Goal: Contribute content

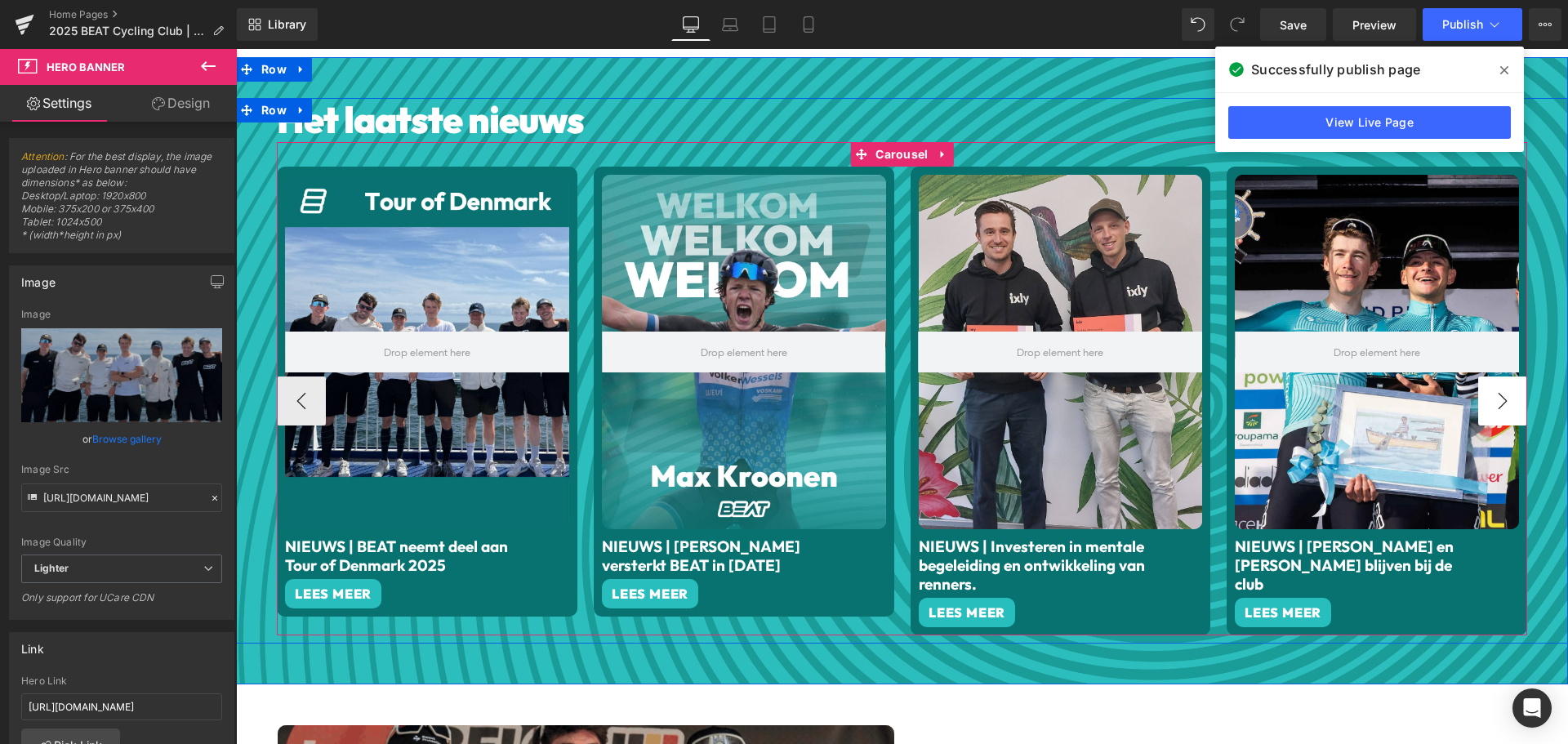
click at [1503, 397] on button "›" at bounding box center [1502, 400] width 49 height 49
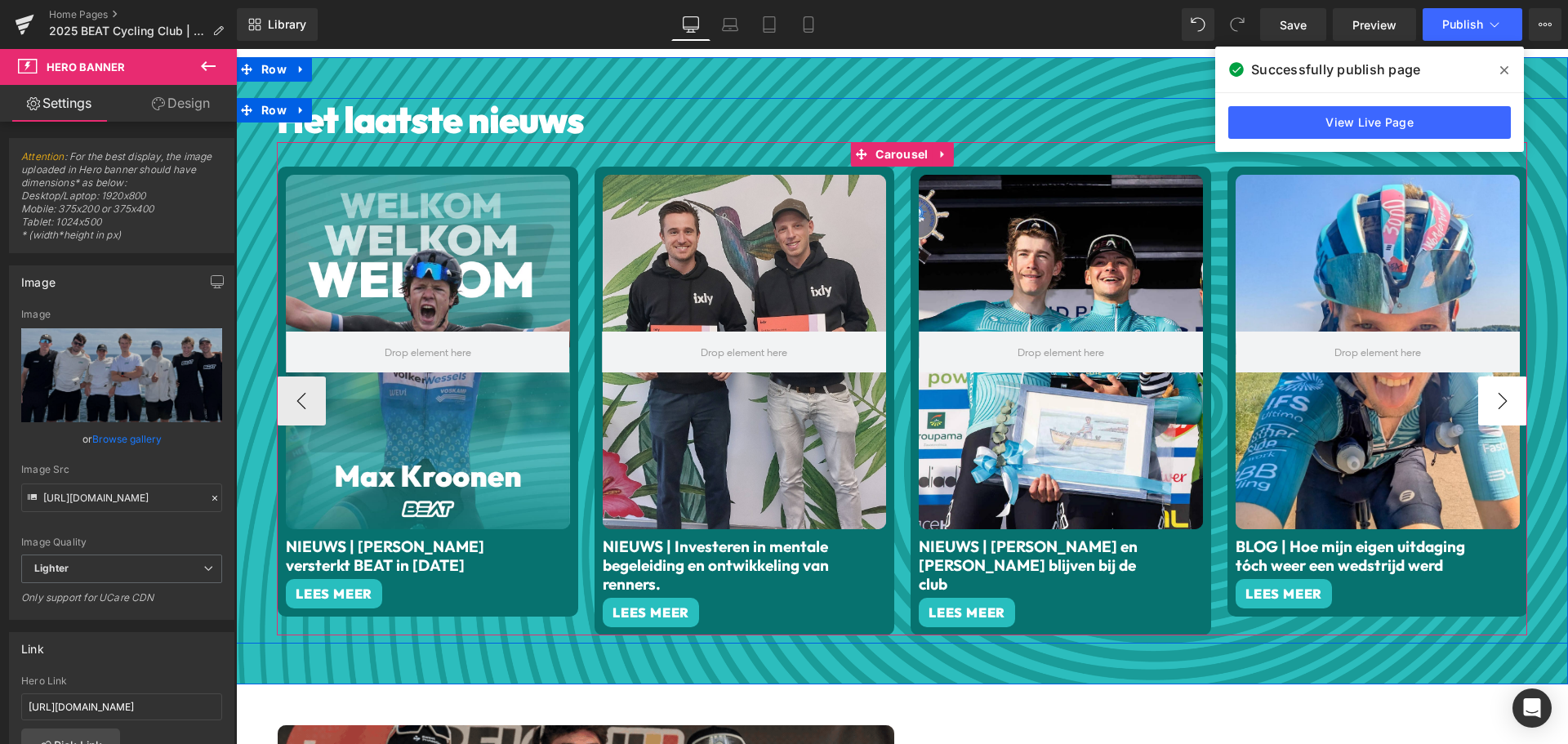
click at [1503, 397] on button "›" at bounding box center [1502, 400] width 49 height 49
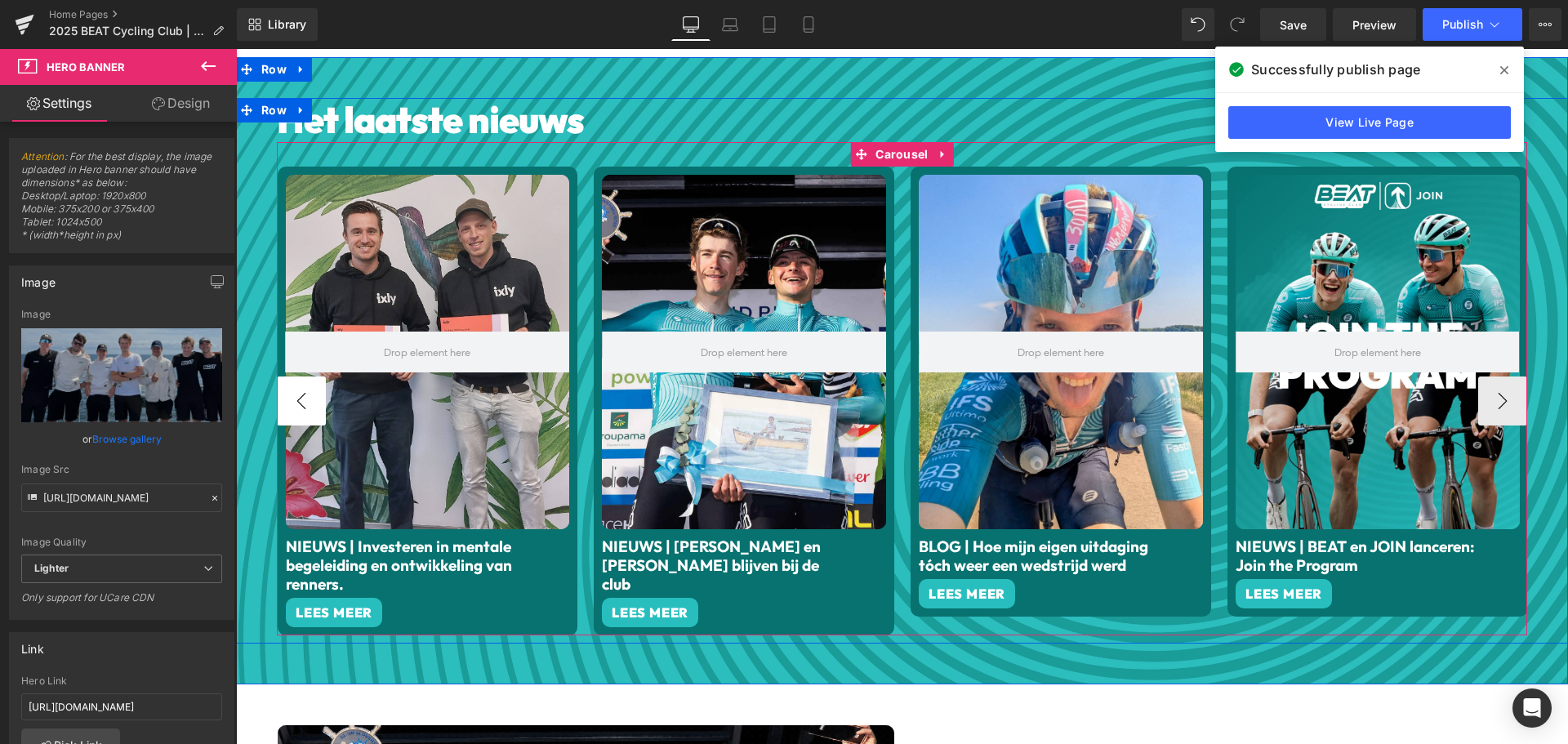
click at [296, 388] on button "‹" at bounding box center [301, 400] width 49 height 49
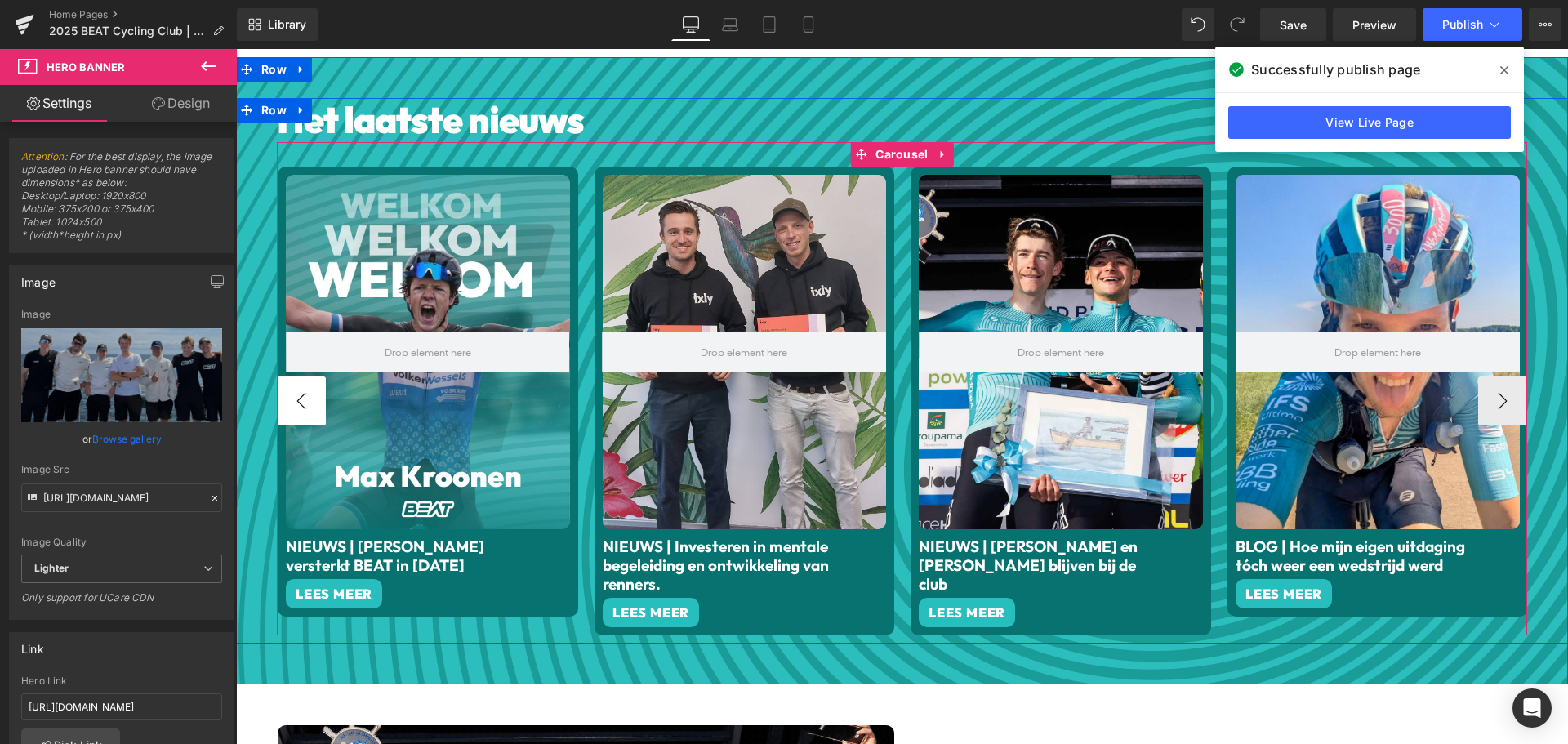
click at [296, 388] on button "‹" at bounding box center [301, 400] width 49 height 49
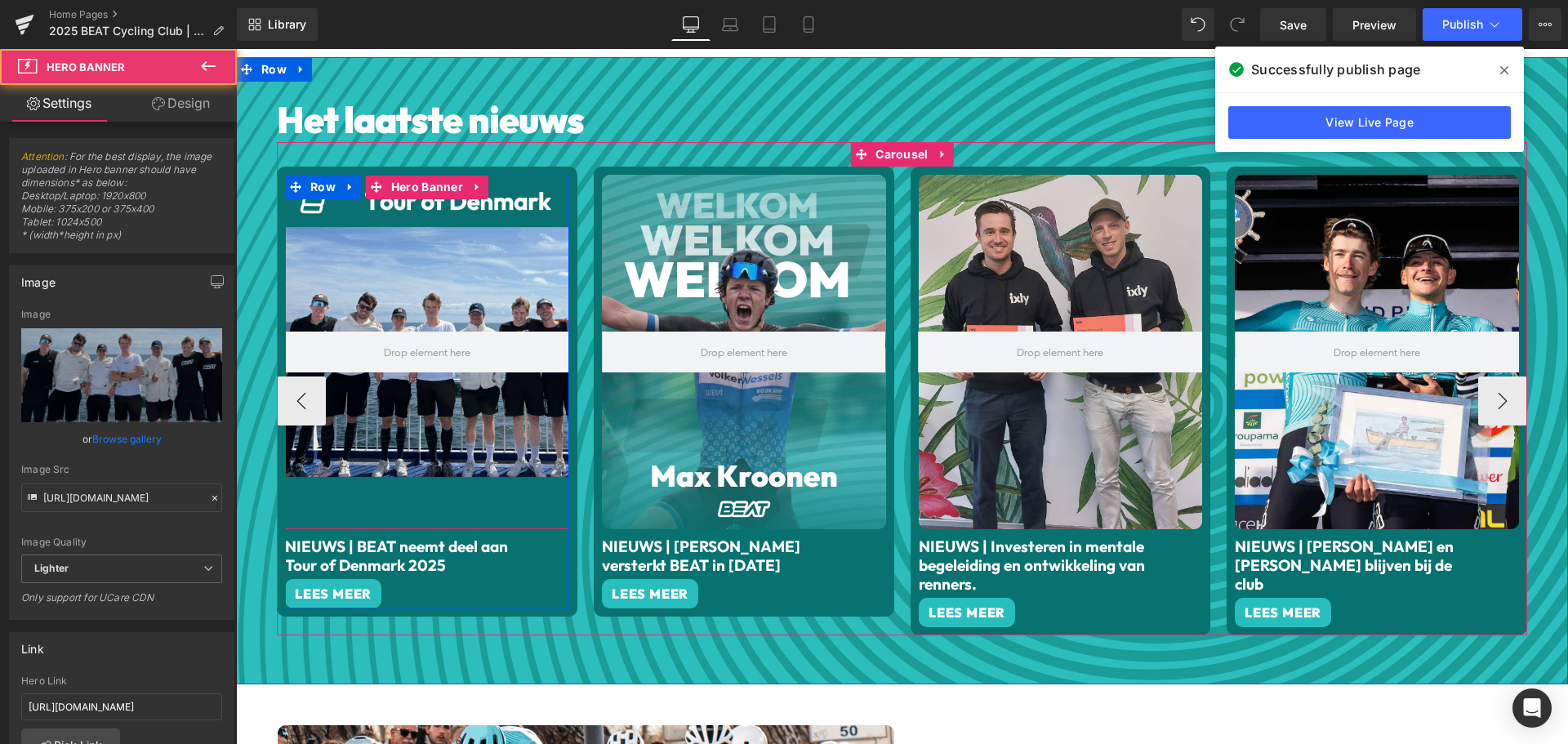
click at [464, 276] on div at bounding box center [427, 352] width 284 height 356
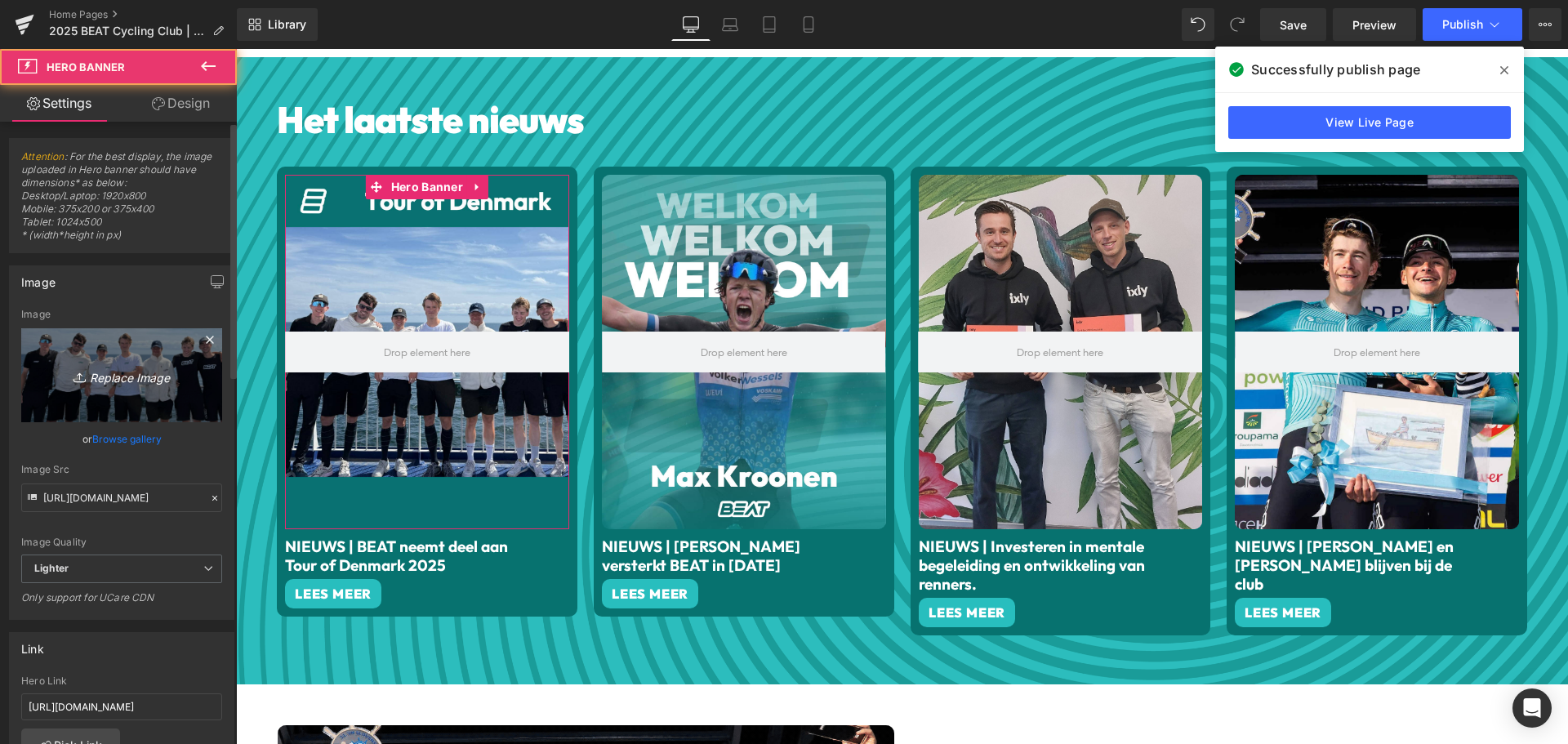
click at [90, 380] on icon "Replace Image" at bounding box center [121, 375] width 131 height 20
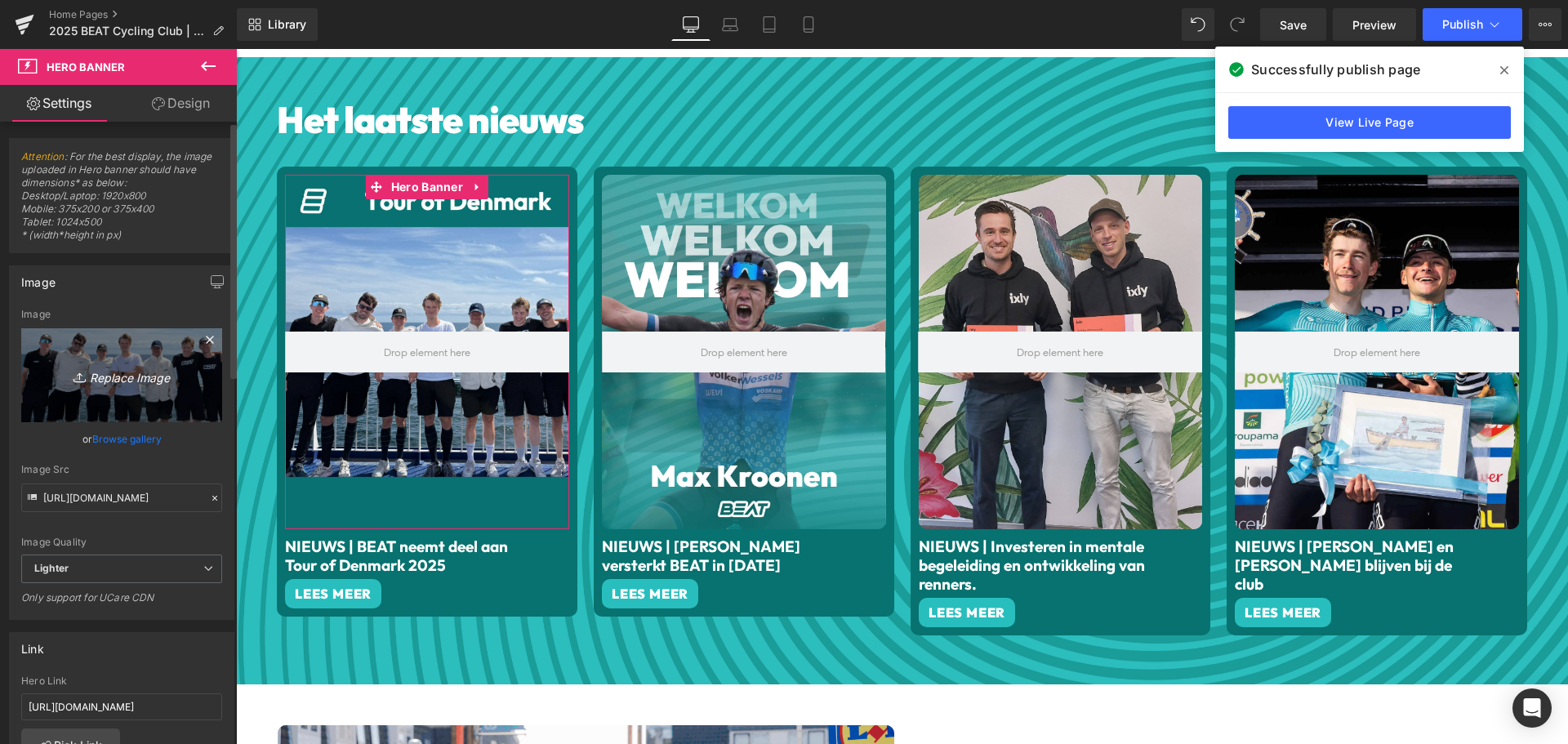
type input "C:\fakepath\BREAKING (1).png"
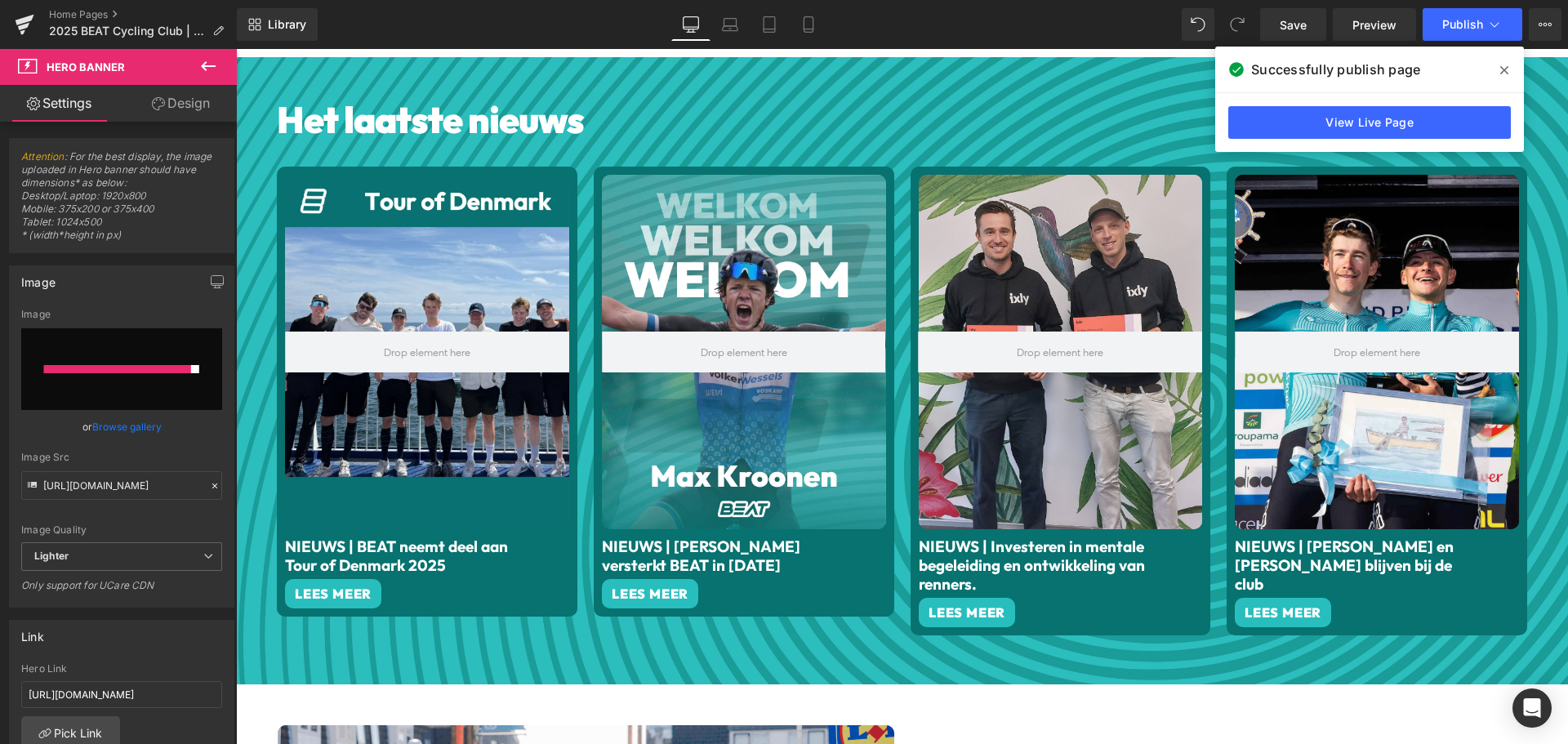
click at [1503, 69] on icon at bounding box center [1504, 69] width 8 height 8
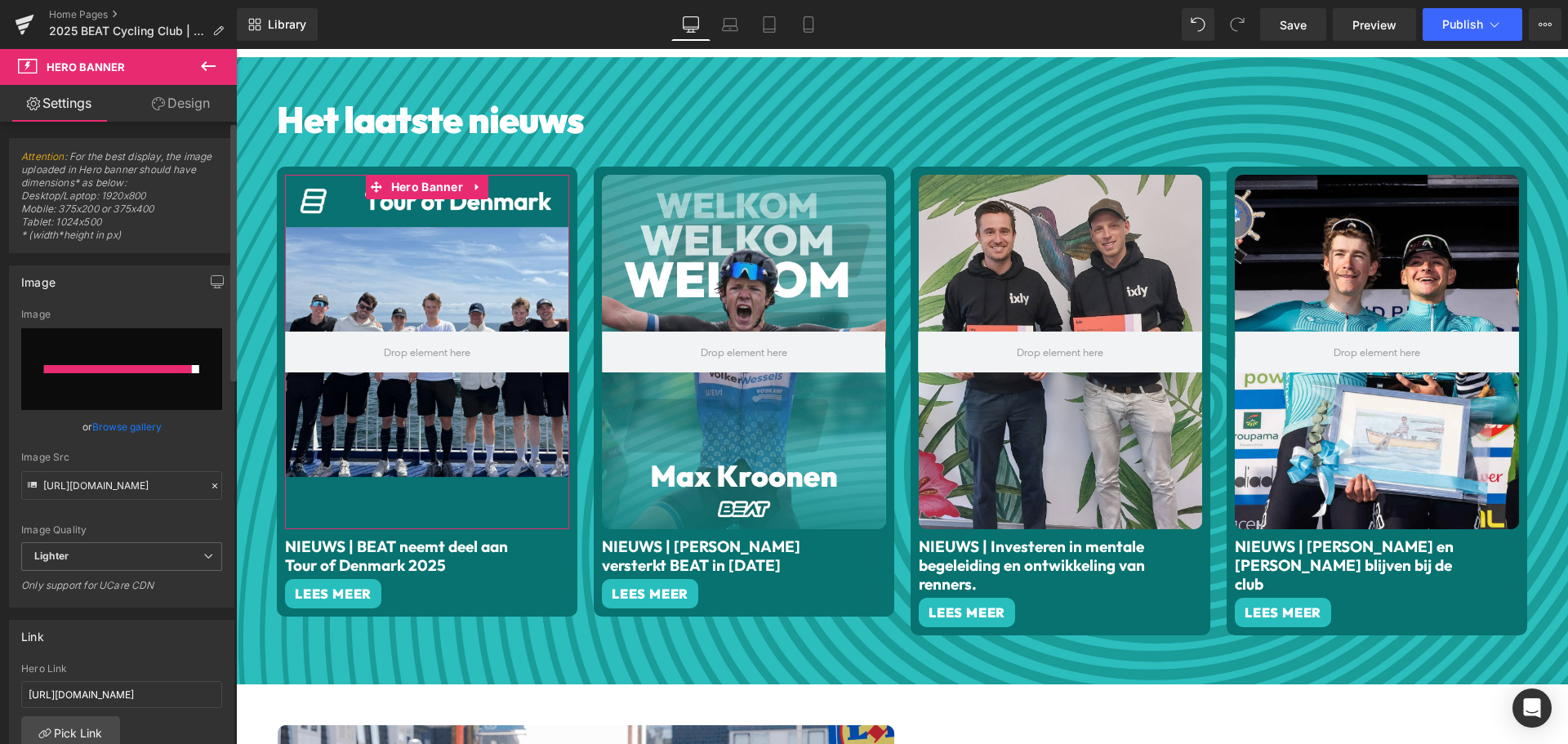
click at [51, 365] on div at bounding box center [118, 369] width 148 height 8
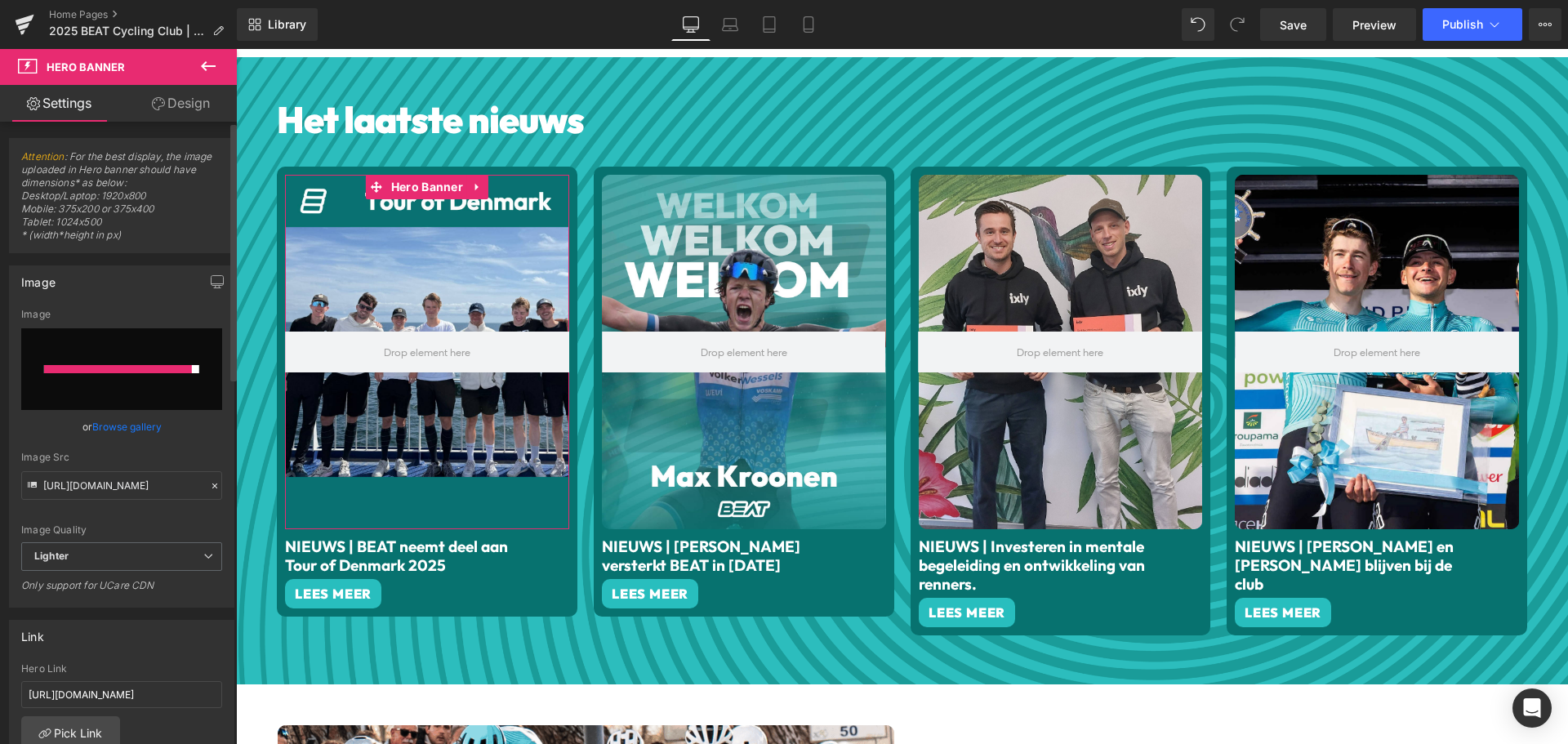
click at [122, 426] on link "Browse gallery" at bounding box center [127, 427] width 70 height 29
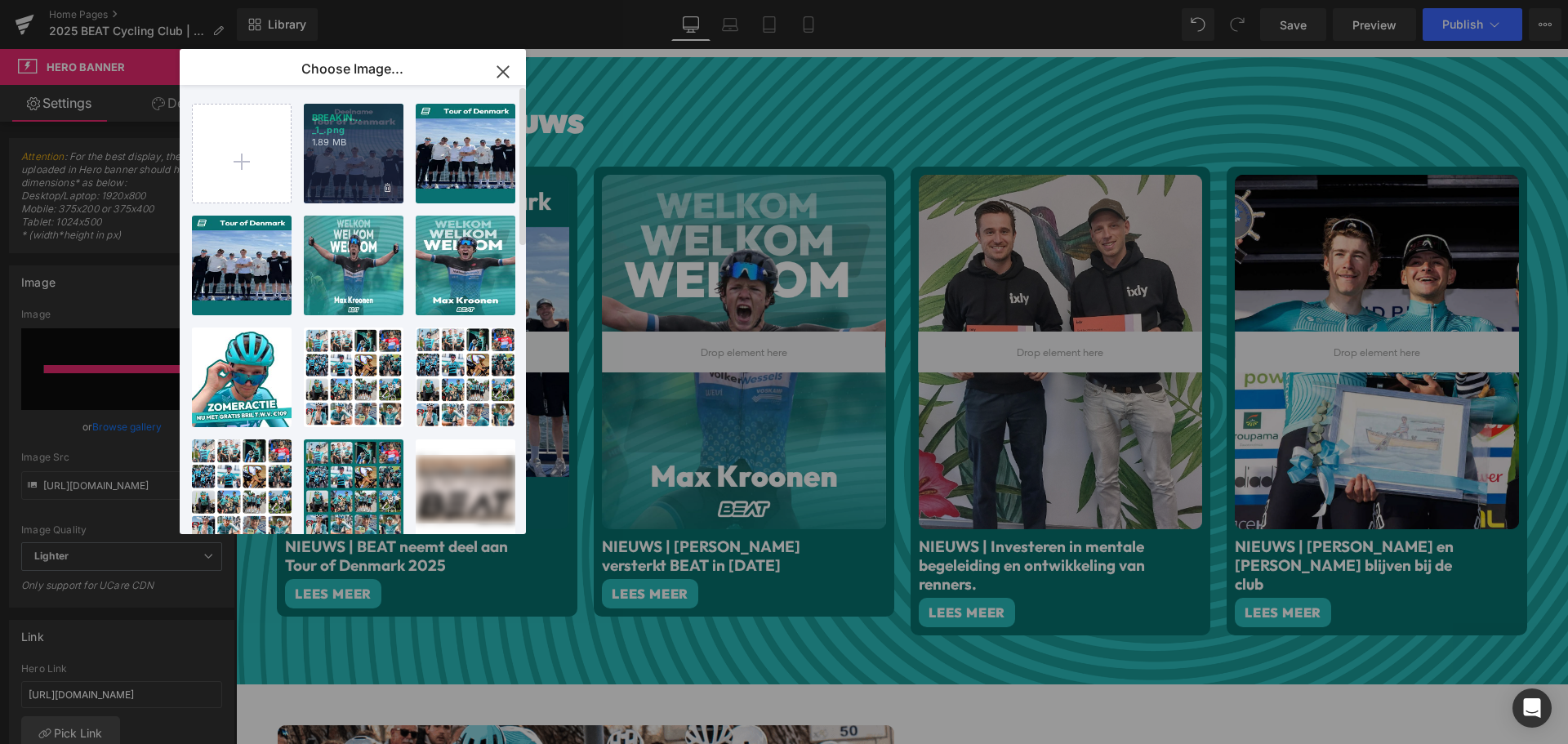
click at [350, 153] on div "BREAKIN... _1_.png 1.89 MB" at bounding box center [354, 153] width 100 height 100
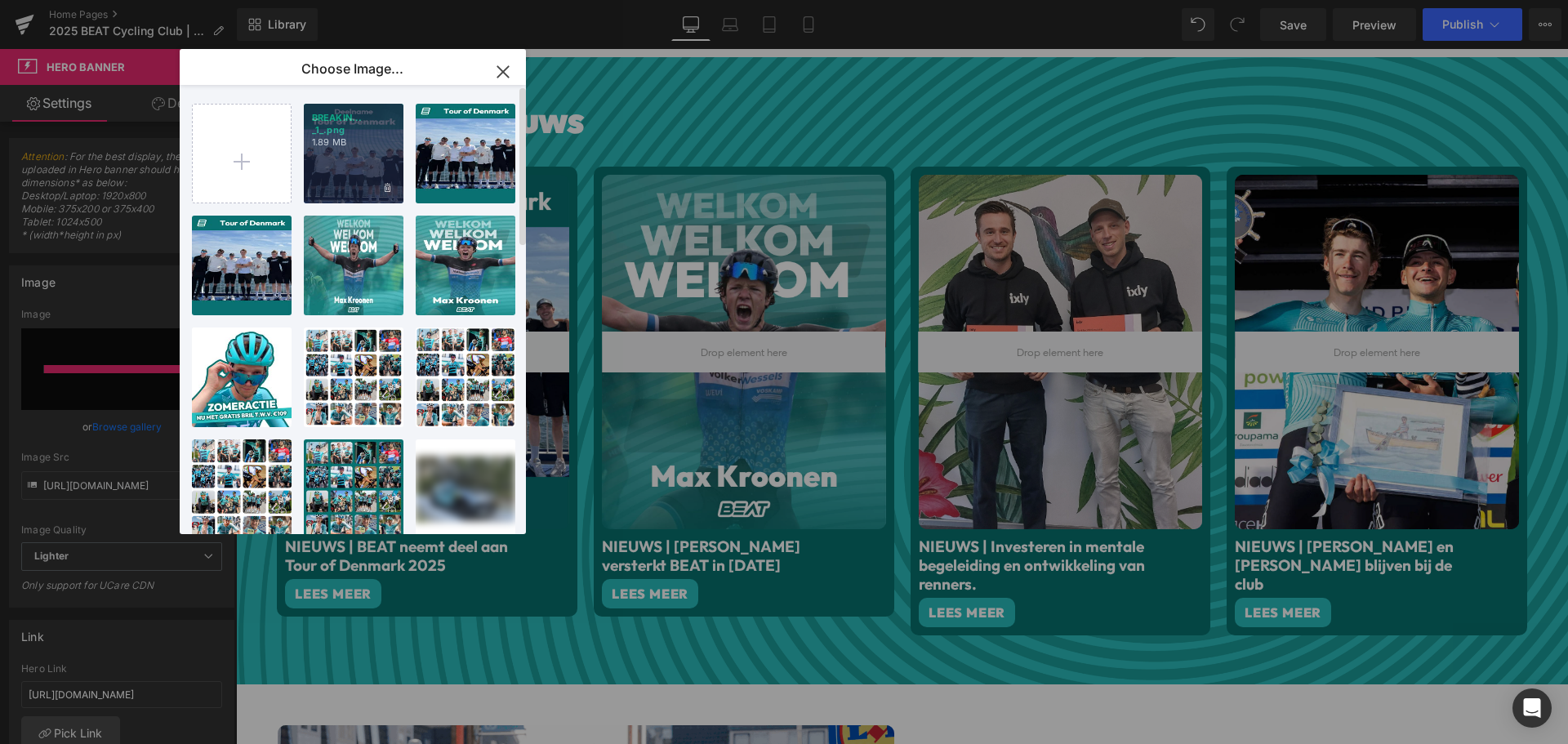
type input "[URL][DOMAIN_NAME]"
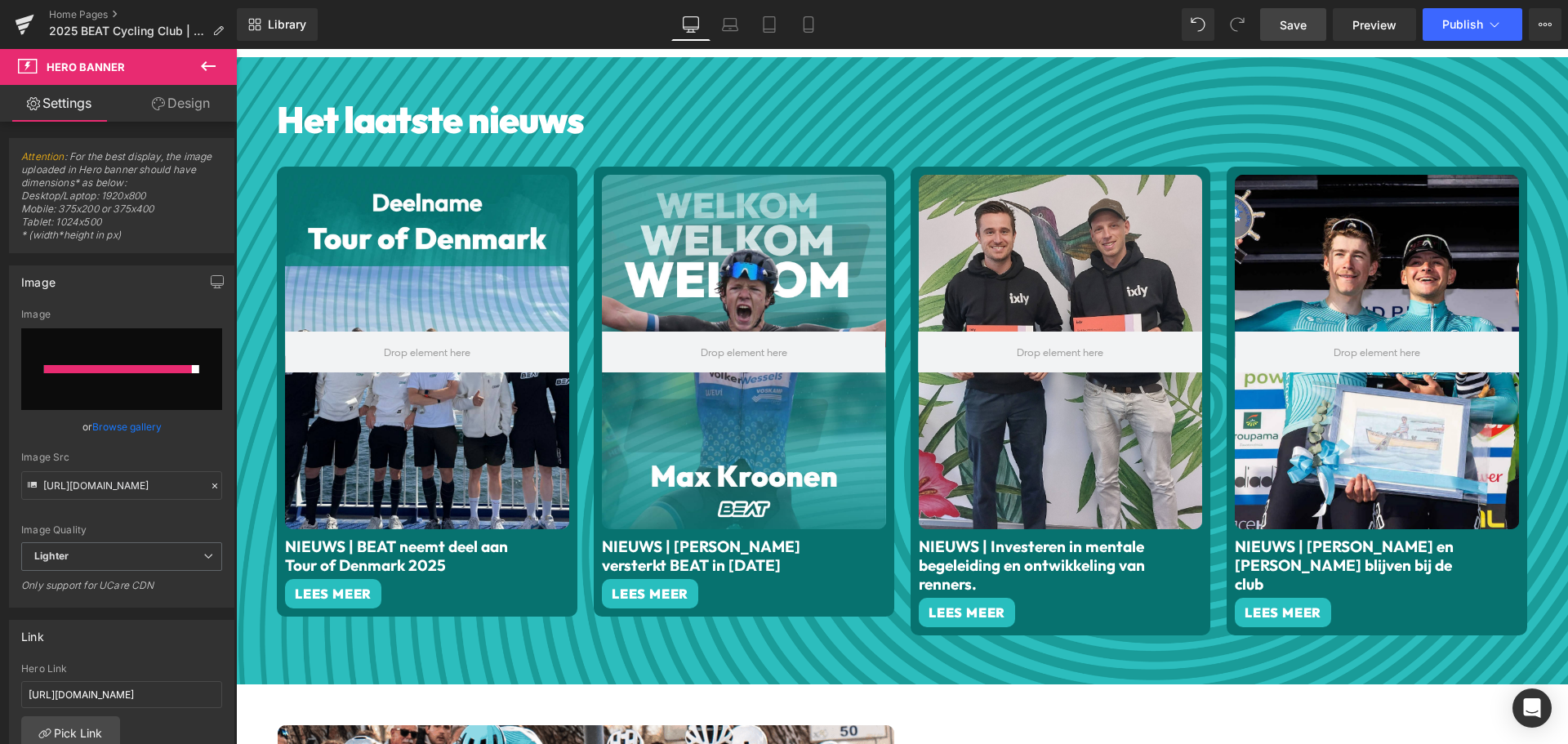
click at [1279, 25] on link "Save" at bounding box center [1293, 24] width 66 height 33
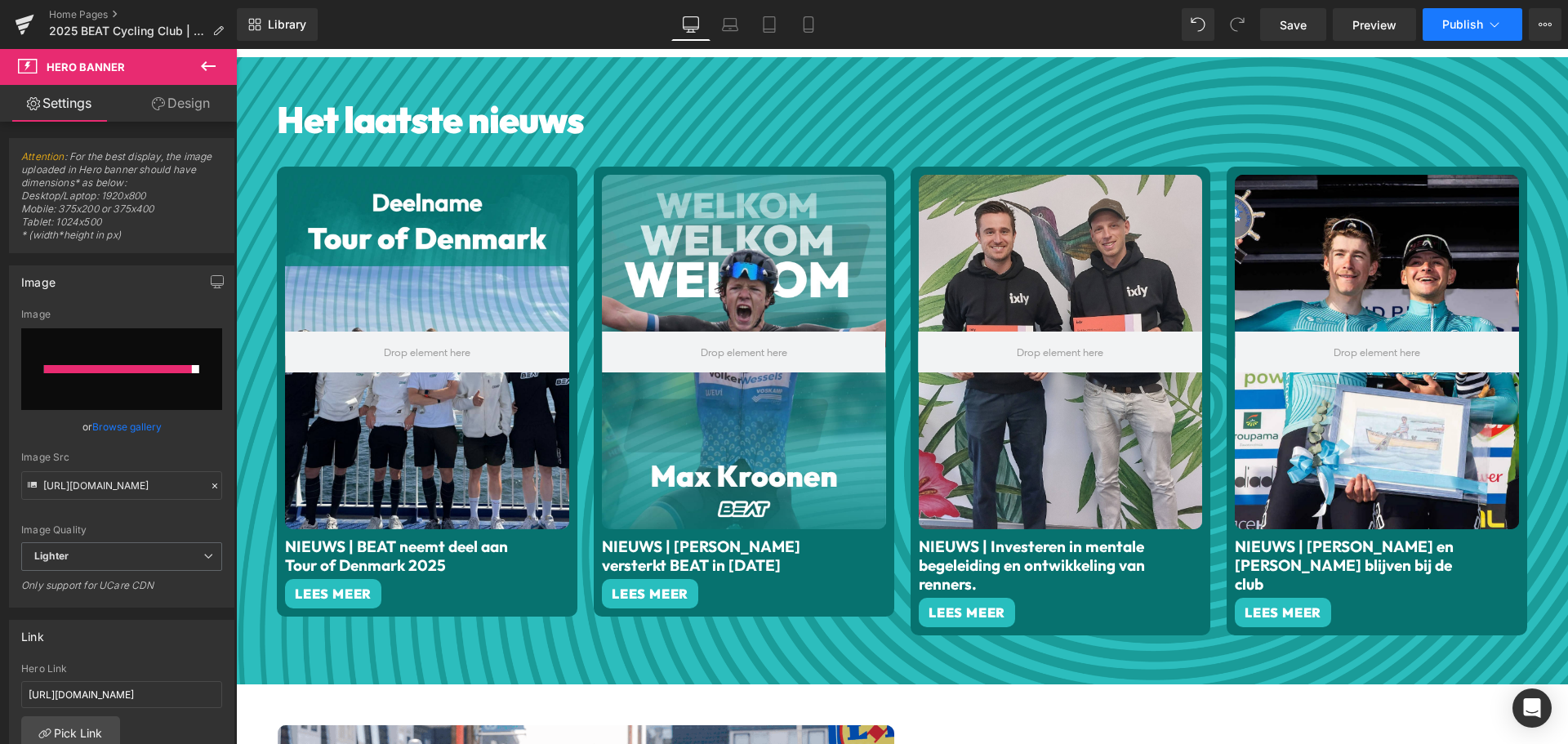
click at [1467, 25] on span "Publish" at bounding box center [1463, 24] width 41 height 13
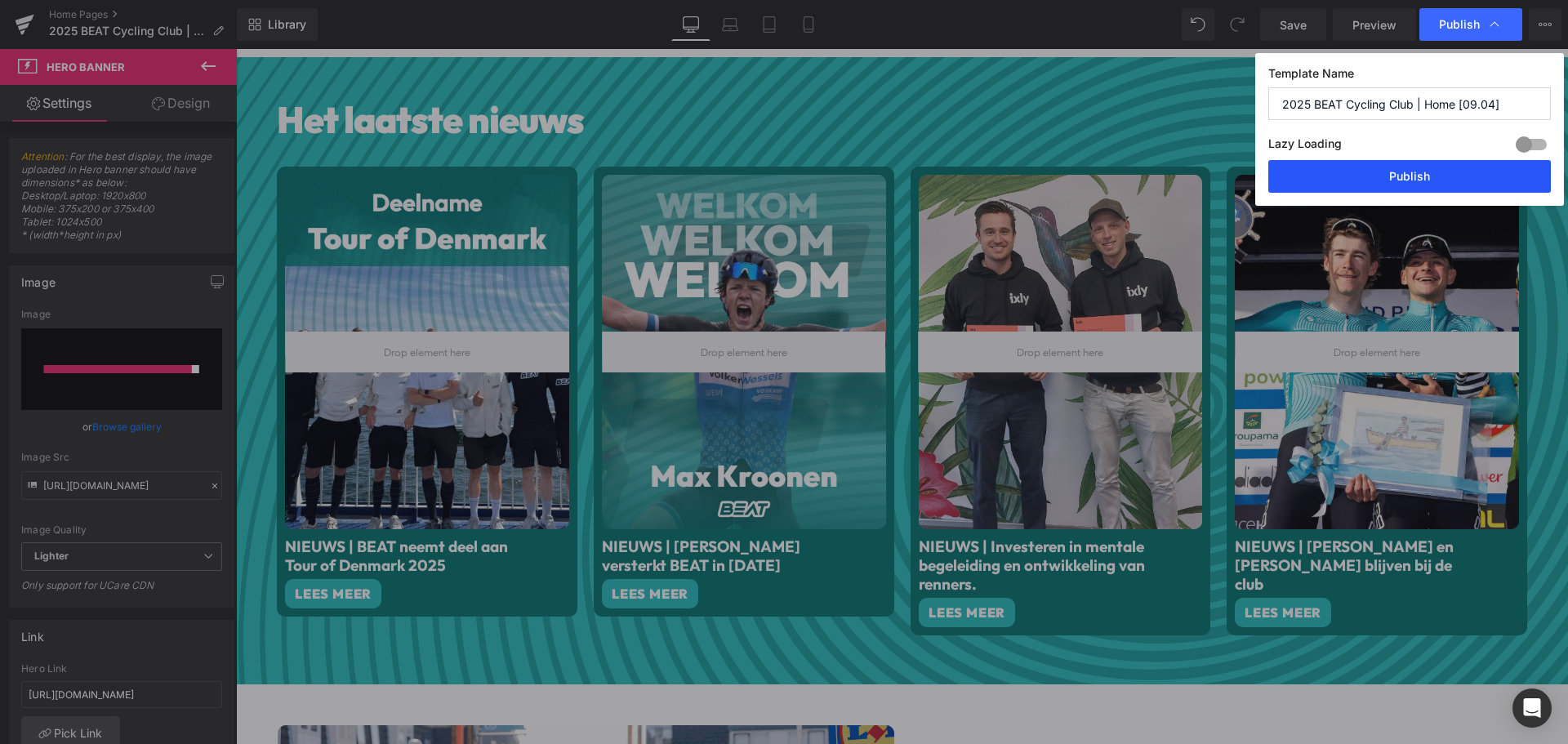
click at [1400, 176] on button "Publish" at bounding box center [1409, 176] width 283 height 33
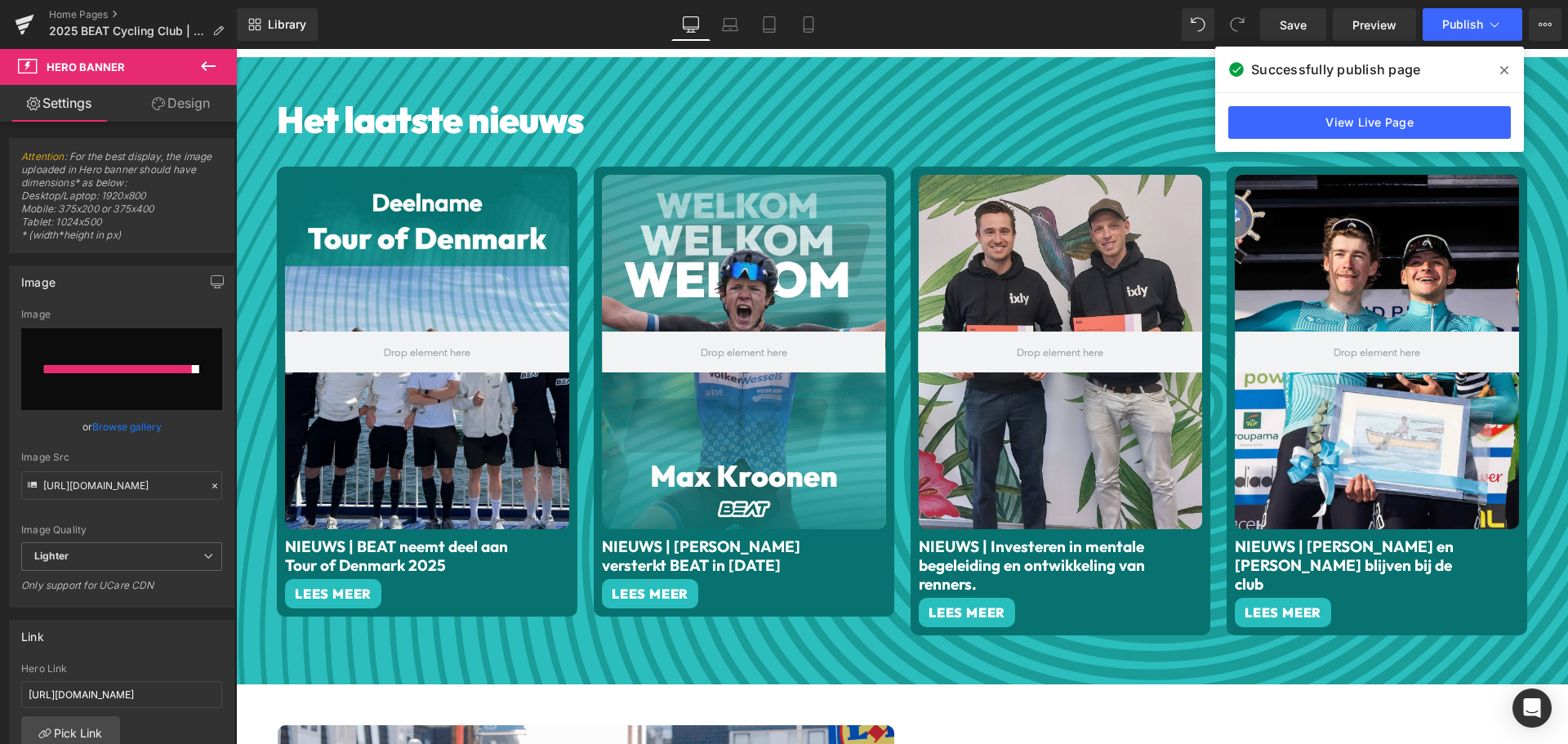
click at [1509, 68] on span at bounding box center [1504, 69] width 26 height 26
